Goal: Task Accomplishment & Management: Complete application form

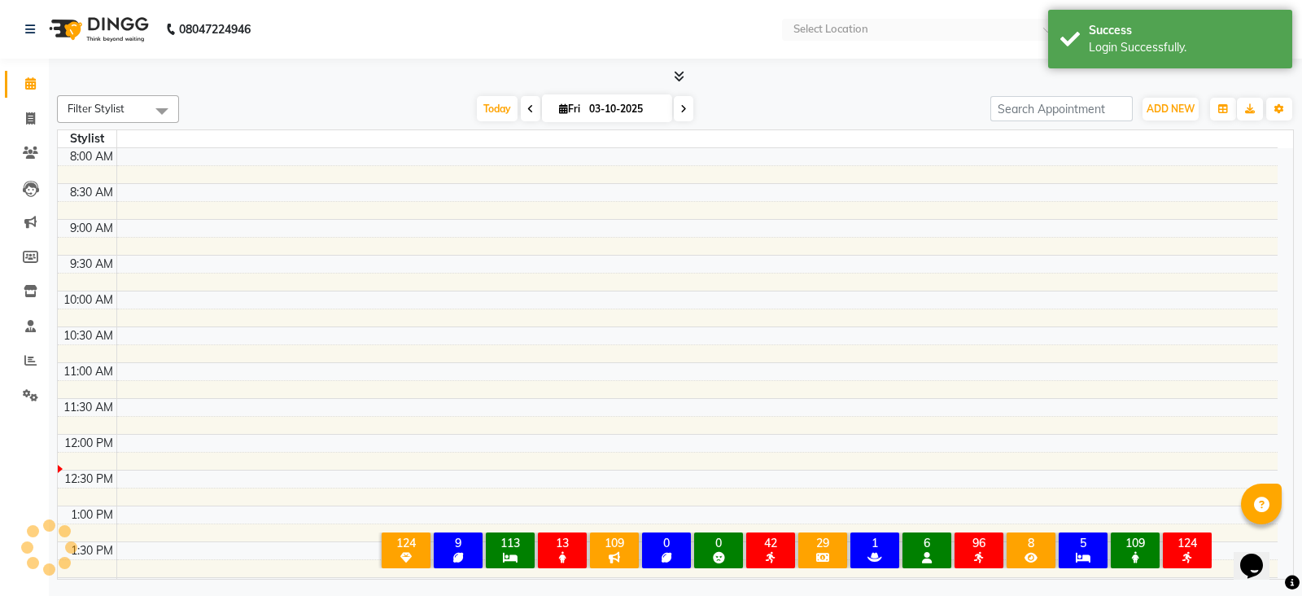
select select "en"
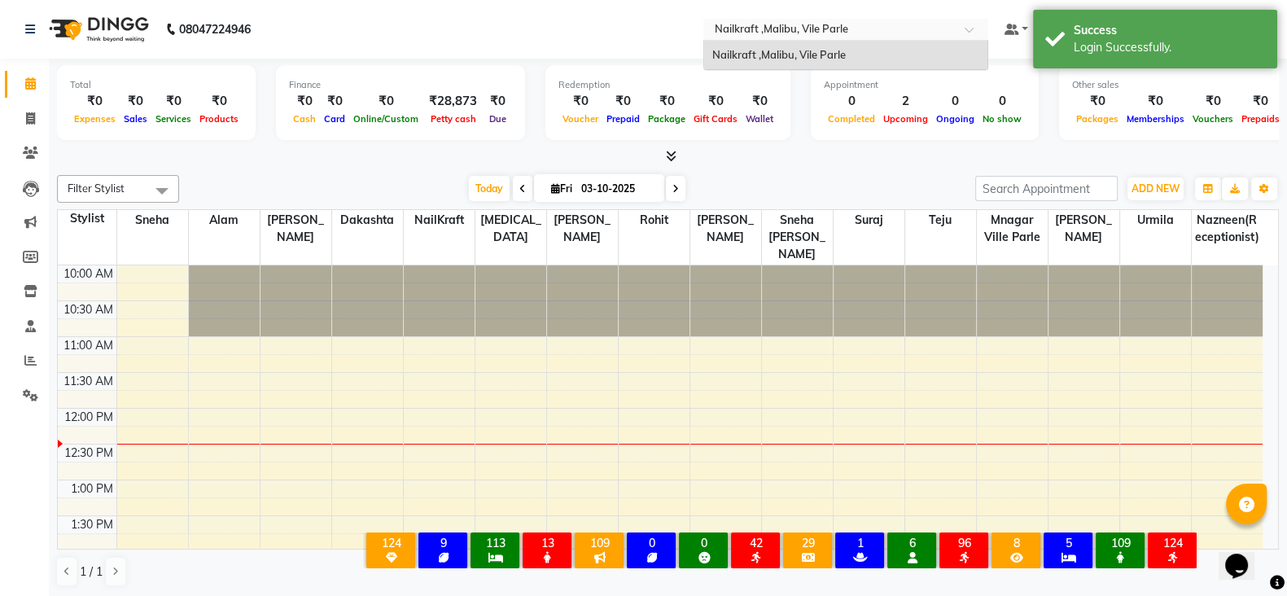
click at [892, 32] on input "text" at bounding box center [829, 31] width 236 height 16
click at [648, 32] on nav "08047224946 Select Location × Nailkraft ,[GEOGRAPHIC_DATA], Vile Parle Default …" at bounding box center [643, 29] width 1287 height 59
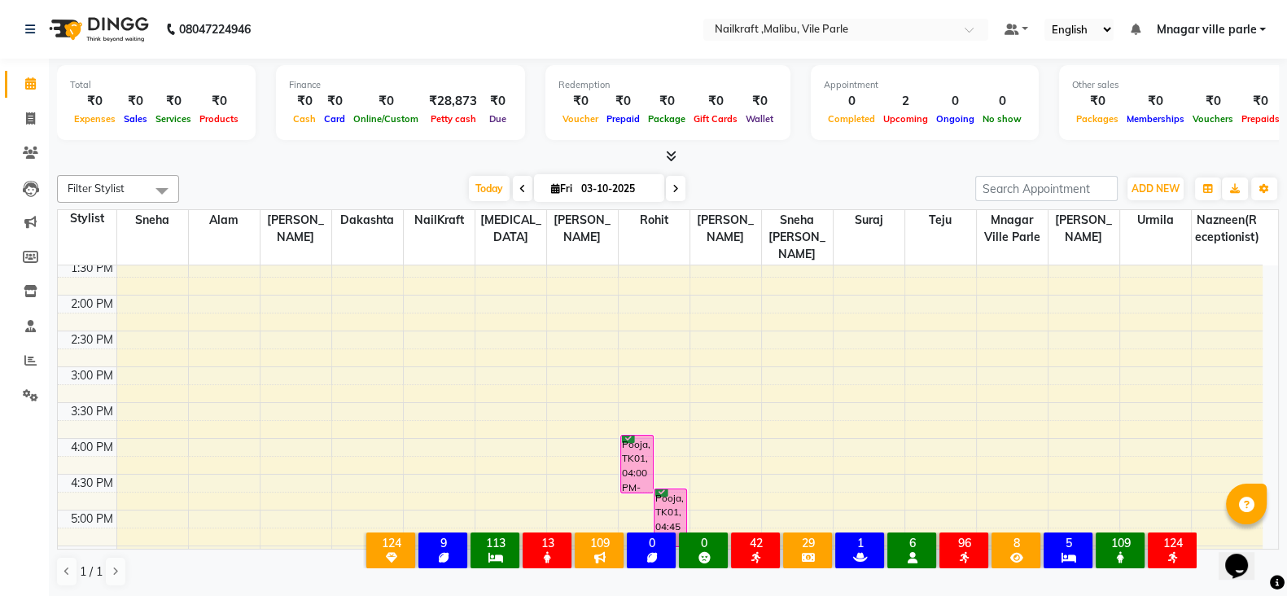
scroll to position [256, 0]
click at [1074, 312] on div "10:00 AM 10:30 AM 11:00 AM 11:30 AM 12:00 PM 12:30 PM 1:00 PM 1:30 PM 2:00 PM 2…" at bounding box center [660, 439] width 1204 height 859
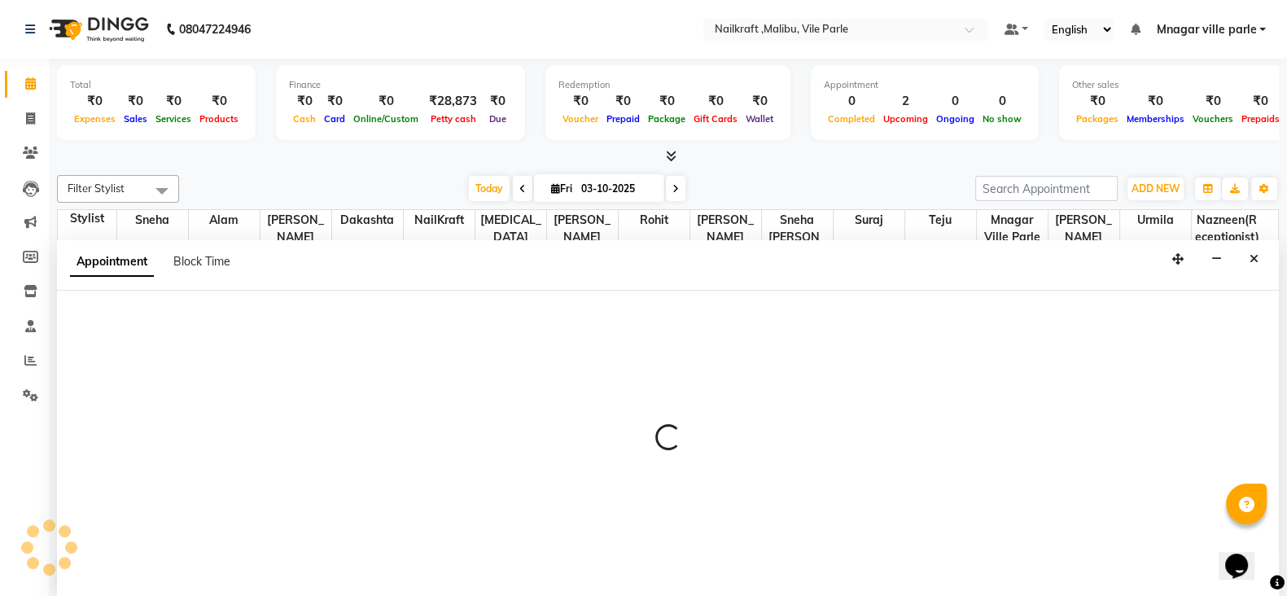
scroll to position [1, 0]
select select "91350"
select select "tentative"
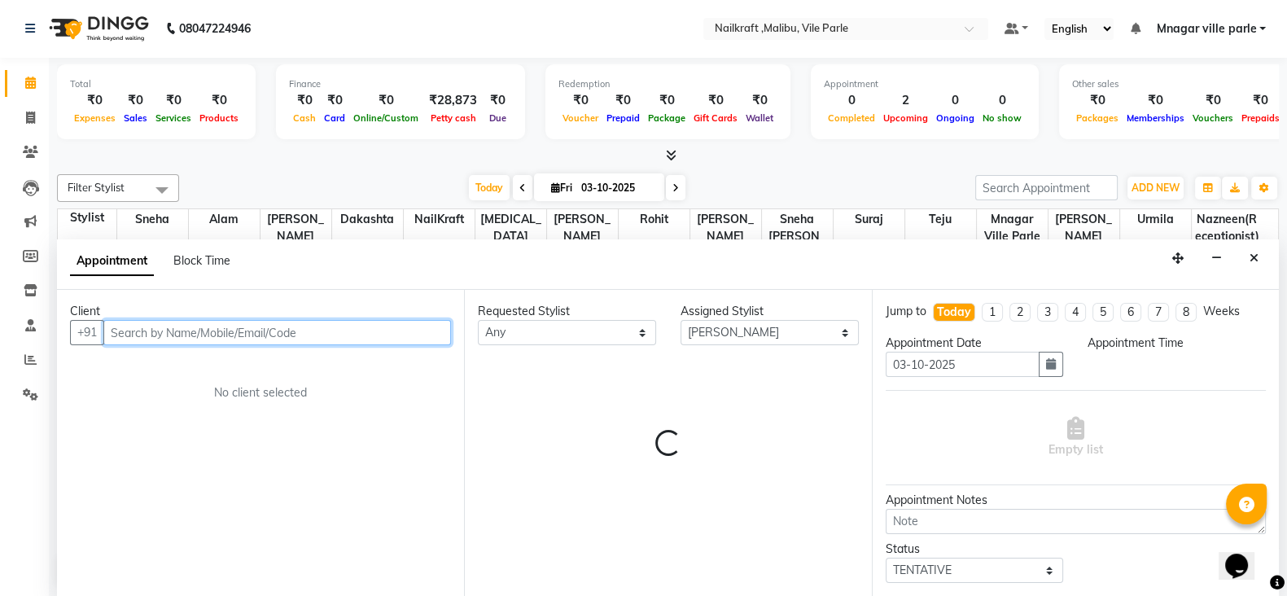
select select "870"
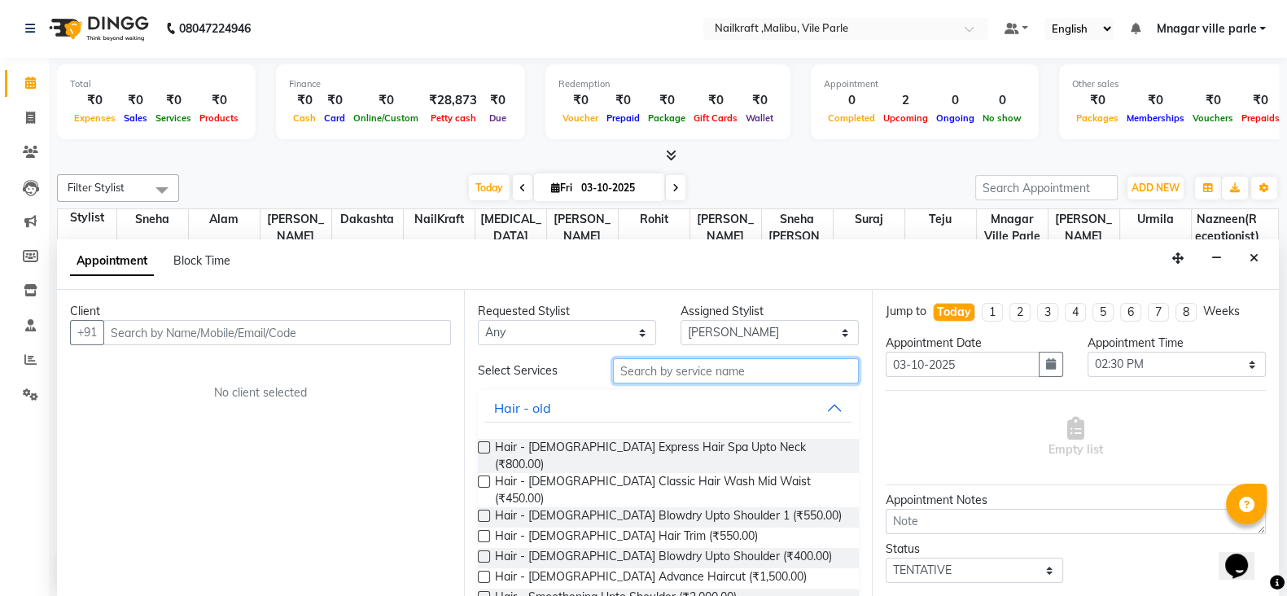
click at [679, 369] on input "text" at bounding box center [736, 370] width 246 height 25
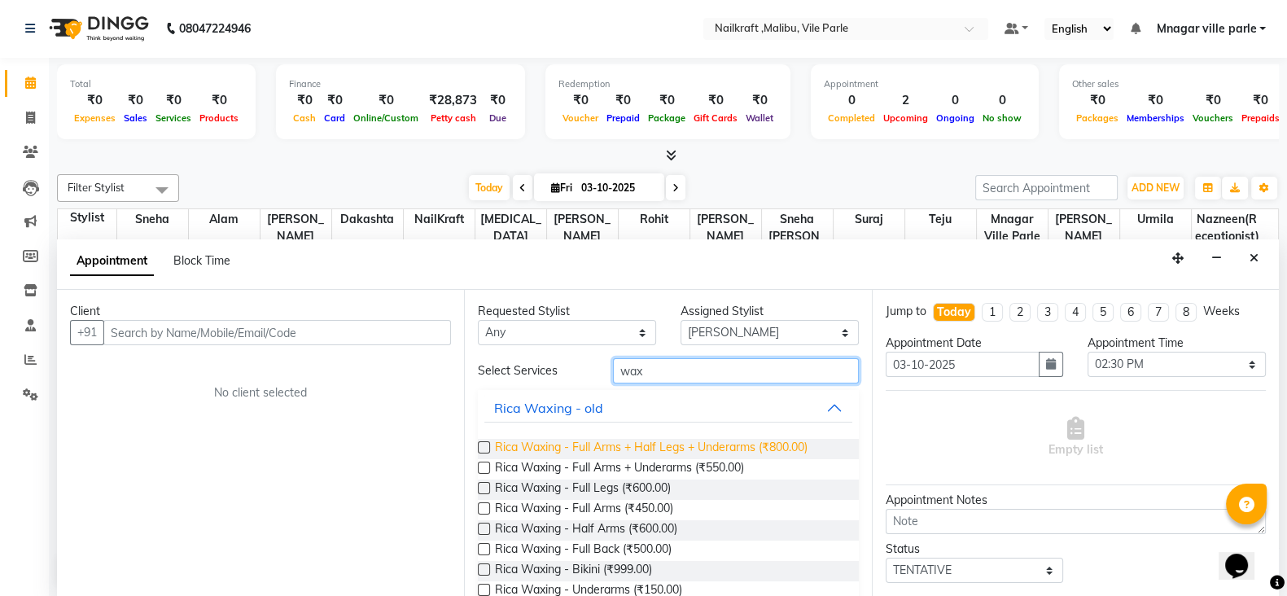
type input "wax"
click at [667, 449] on span "Rica Waxing - Full Arms + Half Legs + Underarms (₹800.00)" at bounding box center [651, 449] width 312 height 20
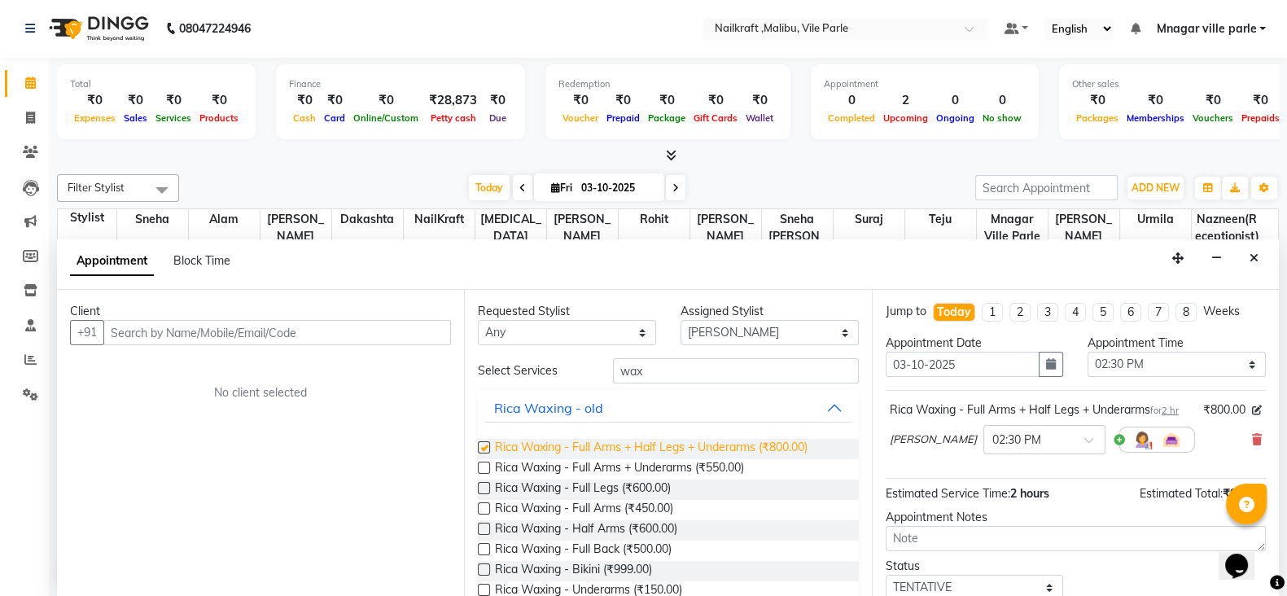
checkbox input "false"
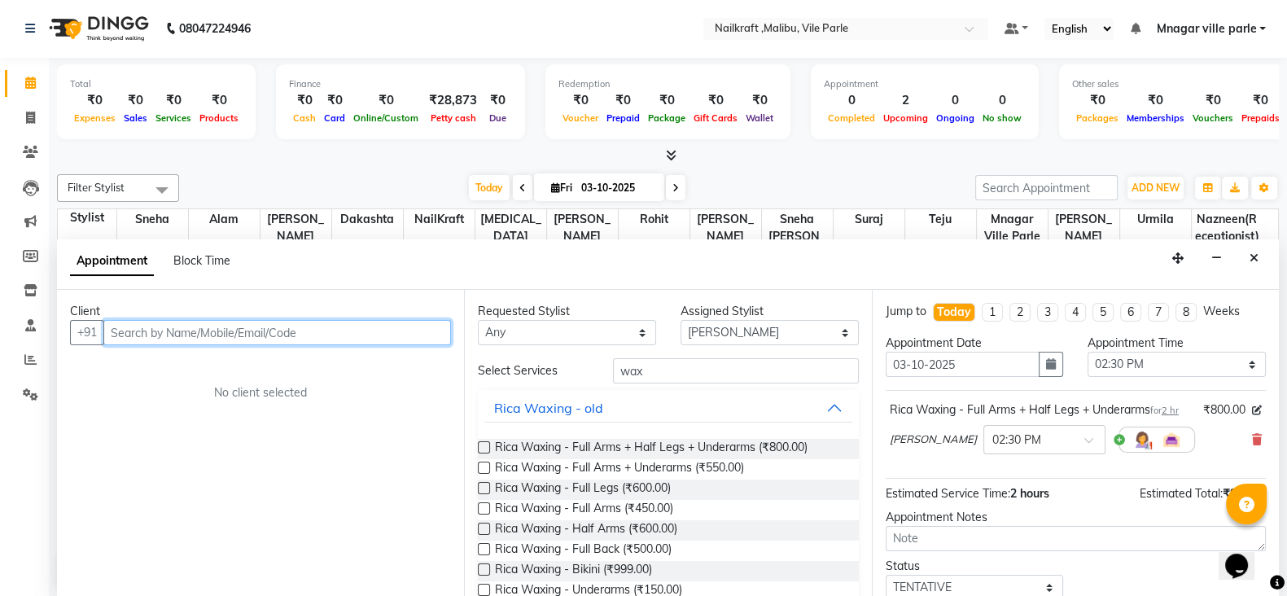
click at [338, 334] on input "text" at bounding box center [276, 332] width 347 height 25
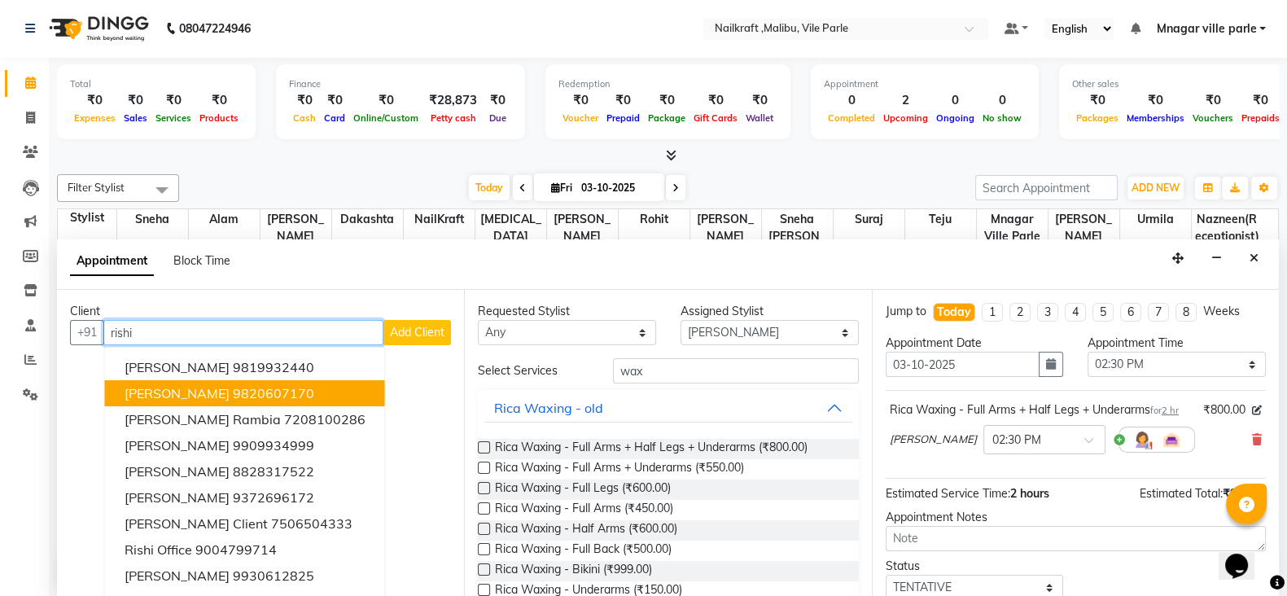
click at [251, 381] on button "[PERSON_NAME] 9820607170" at bounding box center [245, 393] width 280 height 26
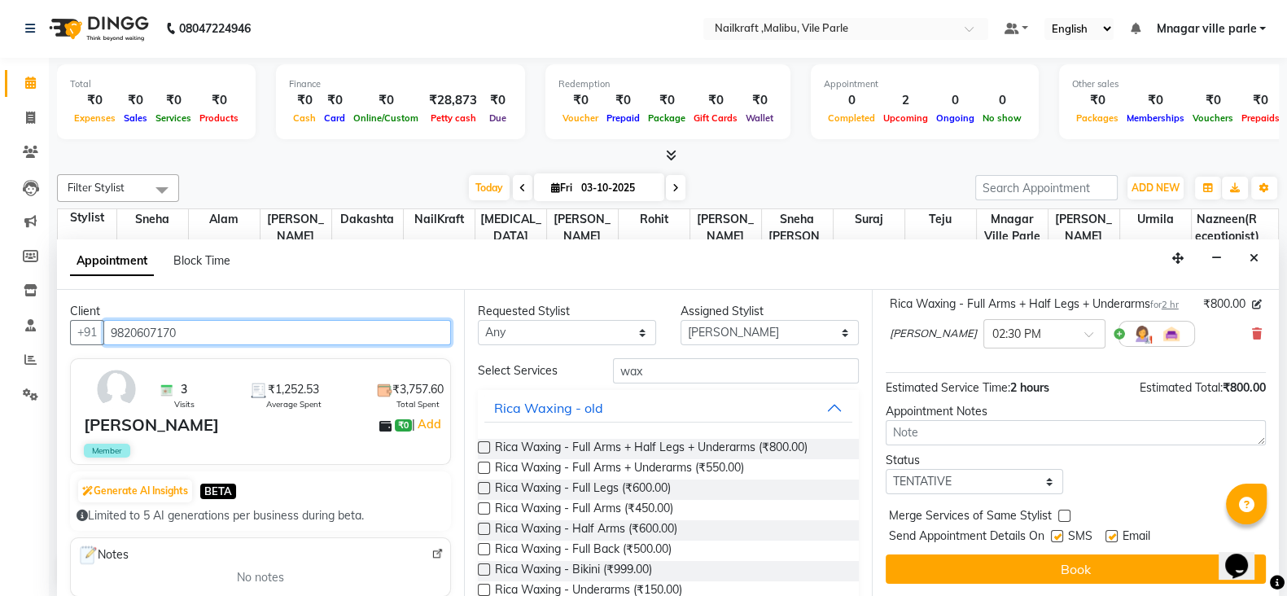
scroll to position [114, 0]
type input "9820607170"
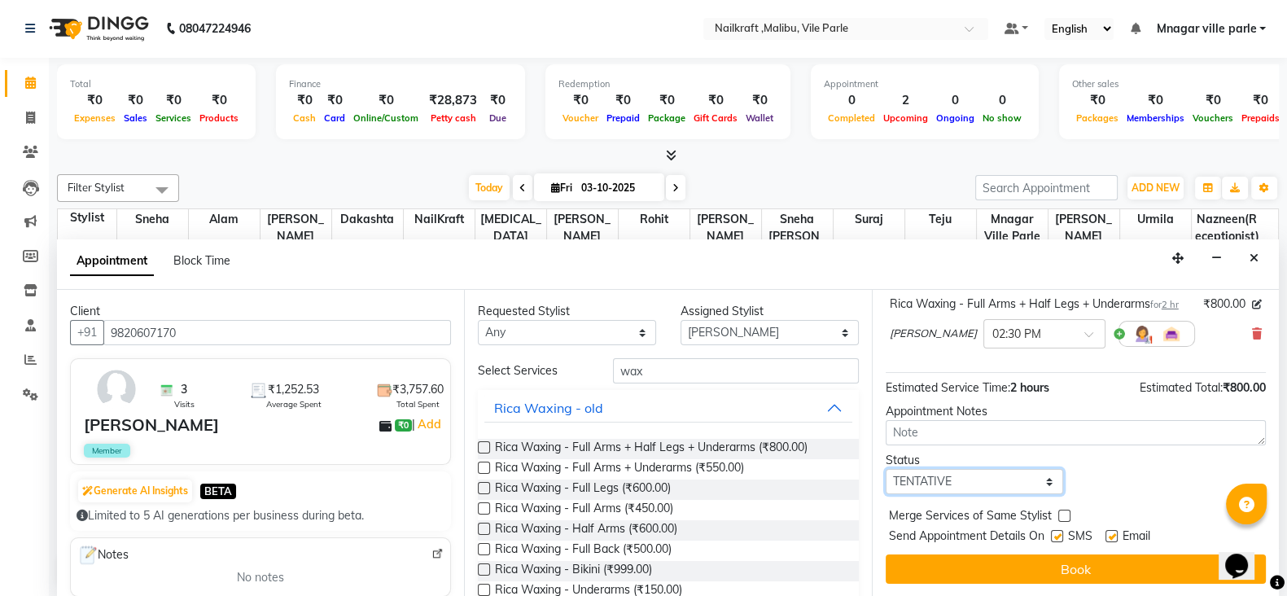
click at [1017, 487] on select "Select TENTATIVE CONFIRM CHECK-IN UPCOMING" at bounding box center [974, 481] width 178 height 25
click at [885, 475] on select "Select TENTATIVE CONFIRM CHECK-IN UPCOMING" at bounding box center [974, 481] width 178 height 25
click at [993, 492] on select "Select TENTATIVE CONFIRM CHECK-IN UPCOMING" at bounding box center [974, 481] width 178 height 25
select select "confirm booking"
click at [885, 475] on select "Select TENTATIVE CONFIRM CHECK-IN UPCOMING" at bounding box center [974, 481] width 178 height 25
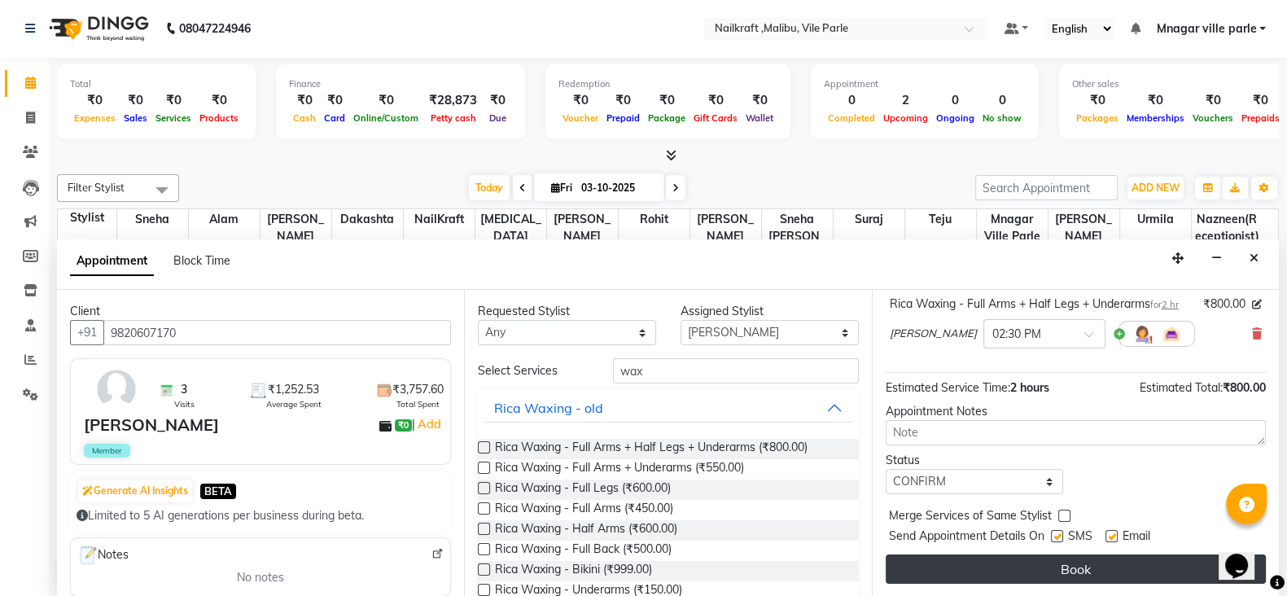
click at [1048, 579] on button "Book" at bounding box center [1075, 568] width 380 height 29
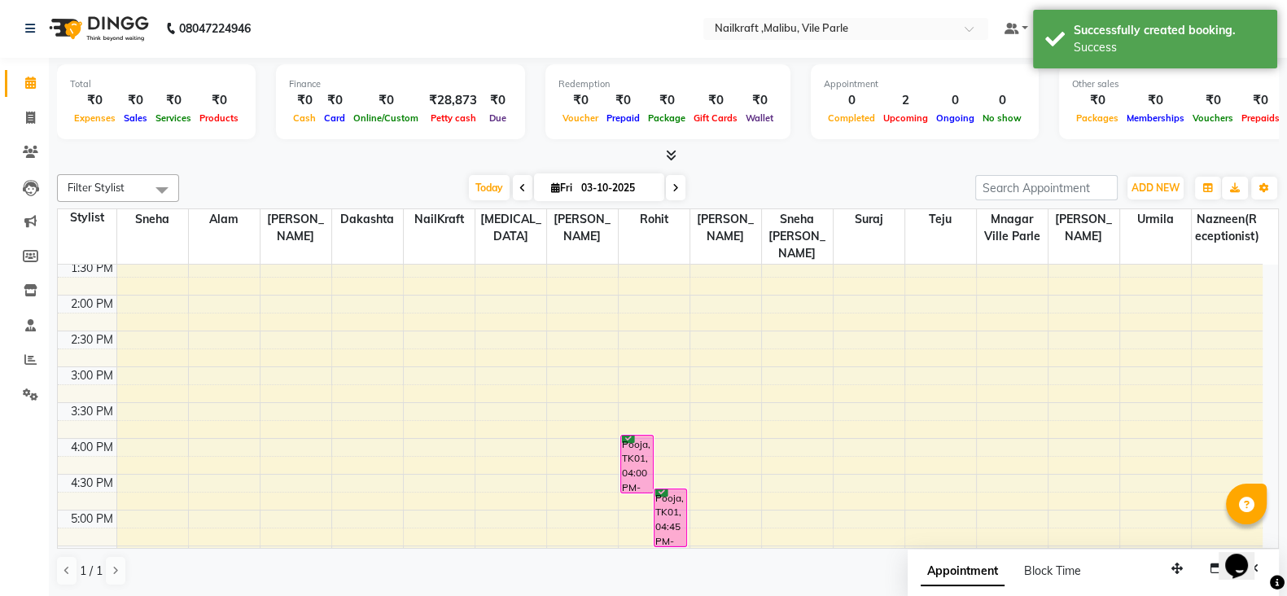
scroll to position [0, 0]
